Goal: Task Accomplishment & Management: Manage account settings

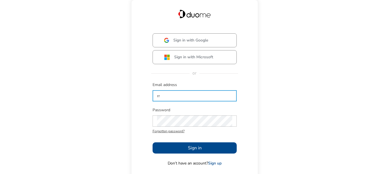
type input "r"
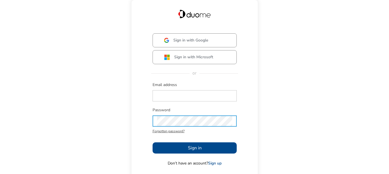
type input "[EMAIL_ADDRESS][PERSON_NAME][DOMAIN_NAME]"
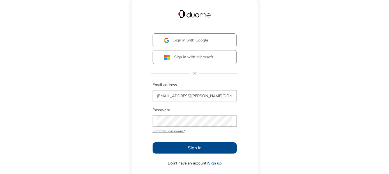
click at [195, 146] on span "Sign in" at bounding box center [195, 148] width 14 height 7
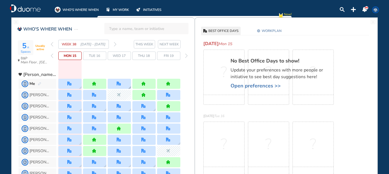
click at [120, 87] on div at bounding box center [119, 84] width 23 height 10
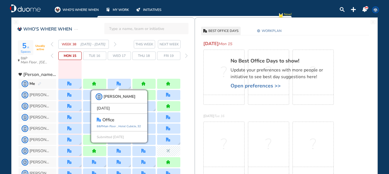
click at [112, 69] on div at bounding box center [119, 73] width 122 height 10
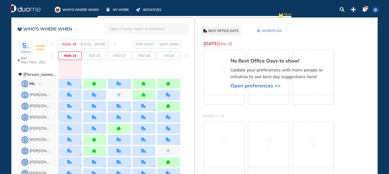
click at [115, 43] on img "forward week" at bounding box center [115, 44] width 3 height 4
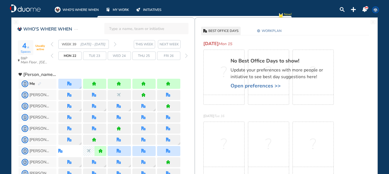
click at [115, 43] on img "forward week" at bounding box center [115, 44] width 3 height 4
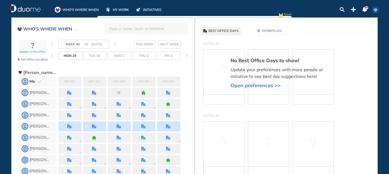
click at [115, 43] on img "forward week" at bounding box center [115, 44] width 3 height 4
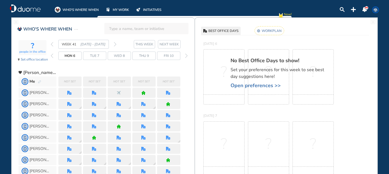
click at [115, 43] on img "forward week" at bounding box center [115, 44] width 3 height 4
click at [269, 88] on span "Open preferences >>" at bounding box center [280, 86] width 98 height 6
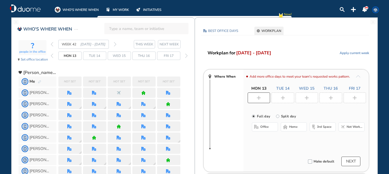
click at [266, 101] on div at bounding box center [259, 98] width 23 height 11
click at [270, 128] on button "office" at bounding box center [265, 127] width 26 height 9
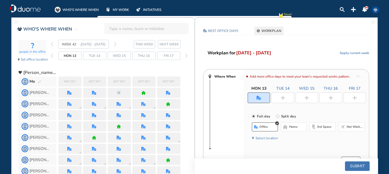
click at [267, 139] on button "Select location" at bounding box center [267, 139] width 22 height 6
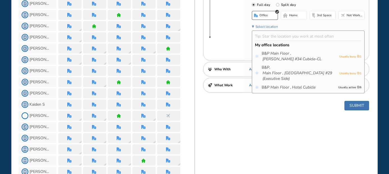
scroll to position [112, 0]
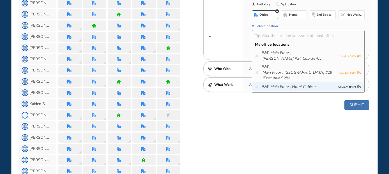
click at [285, 89] on icon "Main Floor ," at bounding box center [280, 87] width 21 height 6
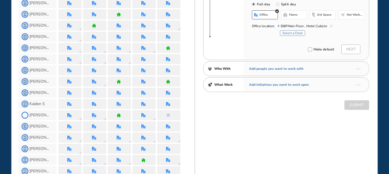
click at [286, 32] on button "Select a Desk" at bounding box center [292, 33] width 25 height 6
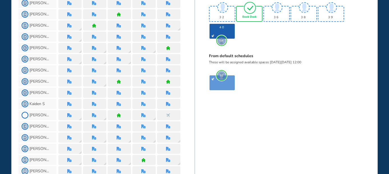
click at [251, 15] on span "Book Desk" at bounding box center [249, 16] width 14 height 3
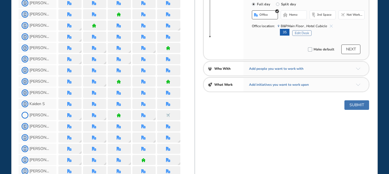
scroll to position [0, 0]
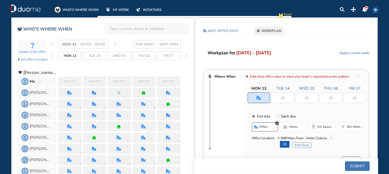
click at [306, 100] on img "plus-rounded-bdbdbd" at bounding box center [307, 98] width 4 height 4
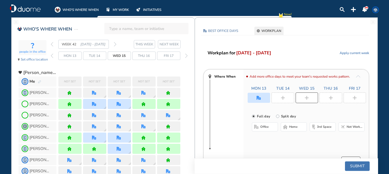
click at [264, 128] on span "office" at bounding box center [264, 127] width 8 height 4
click at [266, 138] on button "Select location" at bounding box center [267, 139] width 22 height 6
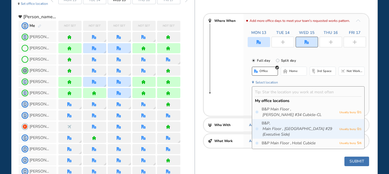
scroll to position [56, 0]
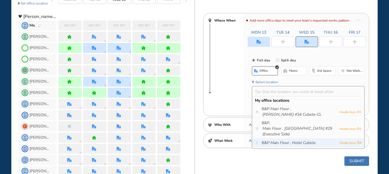
click at [266, 142] on span "B&P Main Floor , Hotel Cubicle" at bounding box center [299, 143] width 75 height 6
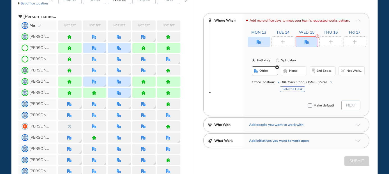
click at [288, 89] on button "Select a Desk" at bounding box center [292, 89] width 25 height 6
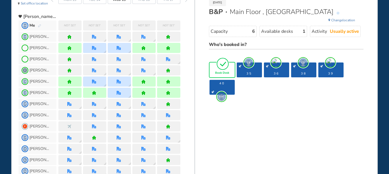
click at [215, 72] on span "Book Desk" at bounding box center [222, 73] width 14 height 3
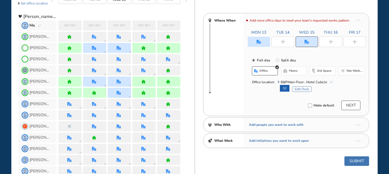
click at [287, 43] on div at bounding box center [283, 41] width 23 height 11
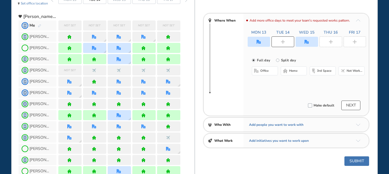
click at [292, 72] on span "home" at bounding box center [293, 71] width 8 height 4
drag, startPoint x: 330, startPoint y: 37, endPoint x: 331, endPoint y: 41, distance: 4.3
click at [330, 37] on div at bounding box center [331, 41] width 23 height 11
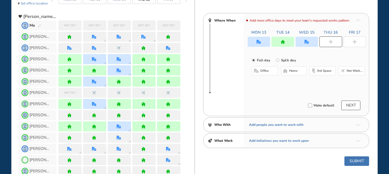
click at [294, 73] on span "home" at bounding box center [293, 71] width 8 height 4
click at [353, 43] on img "plus-rounded-bdbdbd" at bounding box center [355, 42] width 4 height 4
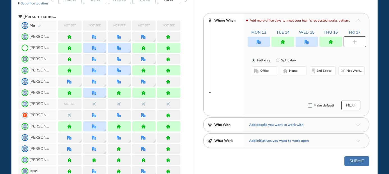
click at [297, 74] on button "home" at bounding box center [294, 70] width 26 height 9
click at [356, 163] on button "Submit" at bounding box center [357, 162] width 25 height 10
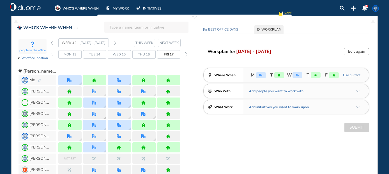
scroll to position [0, 0]
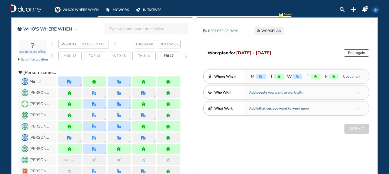
click at [52, 45] on img "back week" at bounding box center [52, 44] width 3 height 4
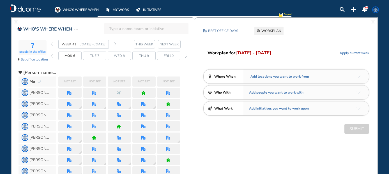
click at [52, 44] on img "back week" at bounding box center [52, 44] width 3 height 4
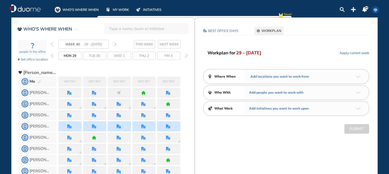
click at [52, 44] on img "back week" at bounding box center [52, 44] width 3 height 4
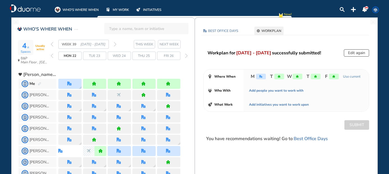
click at [115, 43] on img "forward week" at bounding box center [115, 44] width 3 height 4
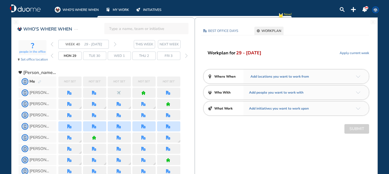
click at [360, 78] on img "arrow-down-a5b4c4" at bounding box center [358, 76] width 4 height 3
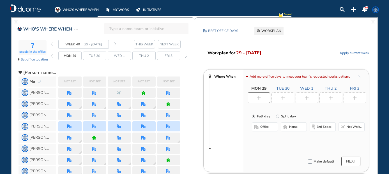
click at [260, 129] on button "office" at bounding box center [265, 127] width 26 height 9
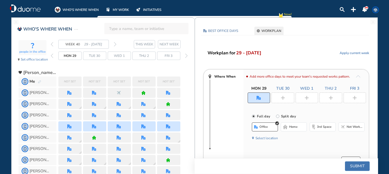
click at [288, 130] on button "home" at bounding box center [294, 127] width 26 height 9
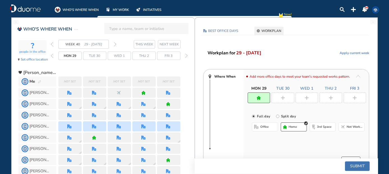
click at [284, 99] on img "plus-rounded-bdbdbd" at bounding box center [283, 98] width 4 height 4
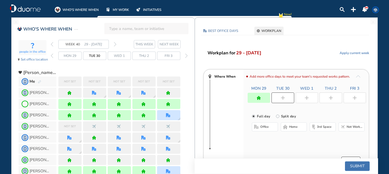
click at [290, 127] on span "home" at bounding box center [293, 127] width 8 height 4
click at [313, 95] on div at bounding box center [307, 98] width 23 height 11
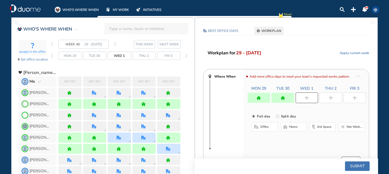
click at [298, 128] on button "home" at bounding box center [294, 127] width 26 height 9
click at [332, 98] on img "plus-rounded-bdbdbd" at bounding box center [331, 98] width 4 height 4
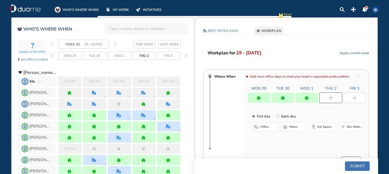
drag, startPoint x: 295, startPoint y: 130, endPoint x: 347, endPoint y: 108, distance: 56.3
click at [297, 129] on button "home" at bounding box center [294, 127] width 26 height 9
click at [359, 97] on div at bounding box center [355, 98] width 23 height 11
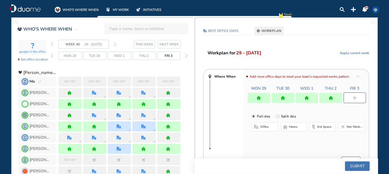
click at [302, 128] on button "home" at bounding box center [294, 127] width 26 height 9
click at [366, 168] on button "Submit" at bounding box center [357, 167] width 25 height 10
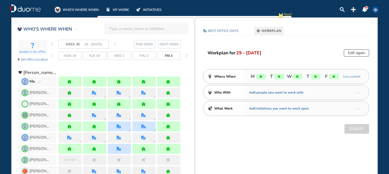
click at [116, 44] on img "forward week" at bounding box center [115, 44] width 3 height 4
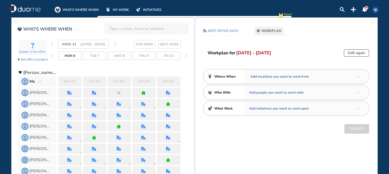
click at [358, 78] on div "Add locations you want to work from" at bounding box center [307, 77] width 126 height 14
click at [358, 75] on img "arrow-down-a5b4c4" at bounding box center [358, 76] width 4 height 3
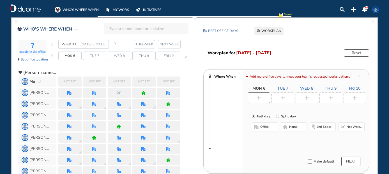
click at [263, 125] on span "office" at bounding box center [264, 127] width 8 height 4
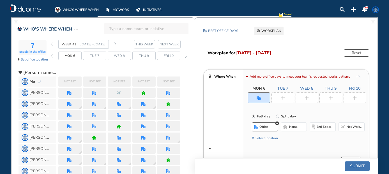
click at [265, 137] on button "Select location" at bounding box center [267, 139] width 22 height 6
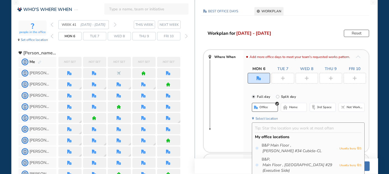
scroll to position [56, 0]
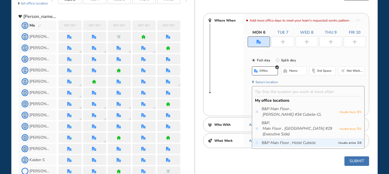
click at [281, 143] on icon "Main Floor ," at bounding box center [280, 143] width 21 height 6
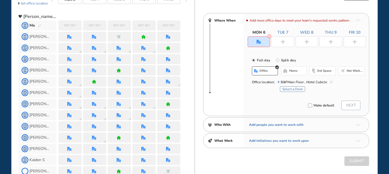
click at [291, 89] on button "Select a Desk" at bounding box center [292, 89] width 25 height 6
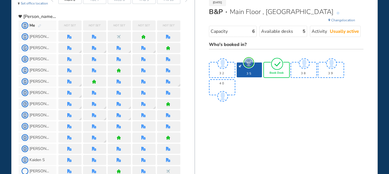
click at [274, 72] on span "Book Desk" at bounding box center [277, 73] width 14 height 3
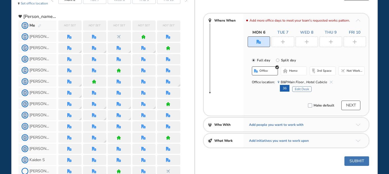
click at [289, 44] on div at bounding box center [283, 41] width 23 height 11
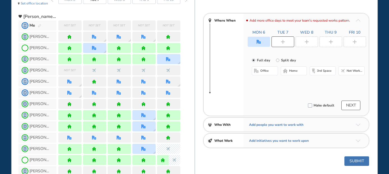
click at [300, 71] on button "home" at bounding box center [294, 70] width 26 height 9
click at [306, 45] on div at bounding box center [307, 41] width 23 height 11
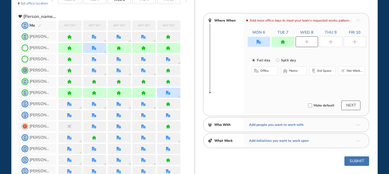
click at [297, 73] on button "home" at bounding box center [294, 70] width 26 height 9
click at [329, 44] on img "plus-rounded-bdbdbd" at bounding box center [331, 42] width 4 height 4
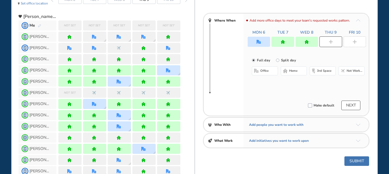
click at [294, 71] on span "home" at bounding box center [293, 71] width 8 height 4
click at [362, 43] on div at bounding box center [355, 41] width 23 height 11
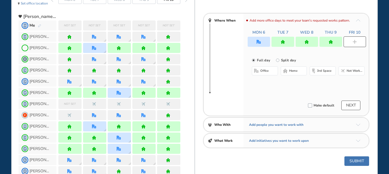
click at [295, 73] on span "home" at bounding box center [293, 71] width 8 height 4
drag, startPoint x: 355, startPoint y: 161, endPoint x: 354, endPoint y: 156, distance: 5.1
click at [354, 161] on button "Submit" at bounding box center [357, 162] width 25 height 10
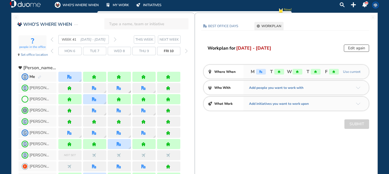
scroll to position [0, 0]
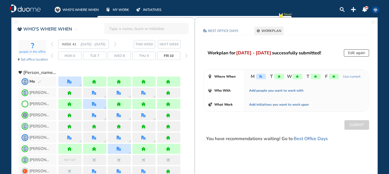
click at [116, 42] on img "forward week" at bounding box center [115, 44] width 3 height 4
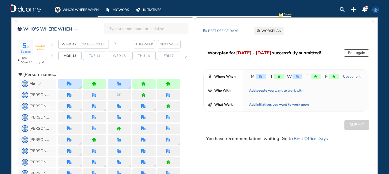
click at [116, 42] on img "forward week" at bounding box center [115, 44] width 3 height 4
